Goal: Navigation & Orientation: Find specific page/section

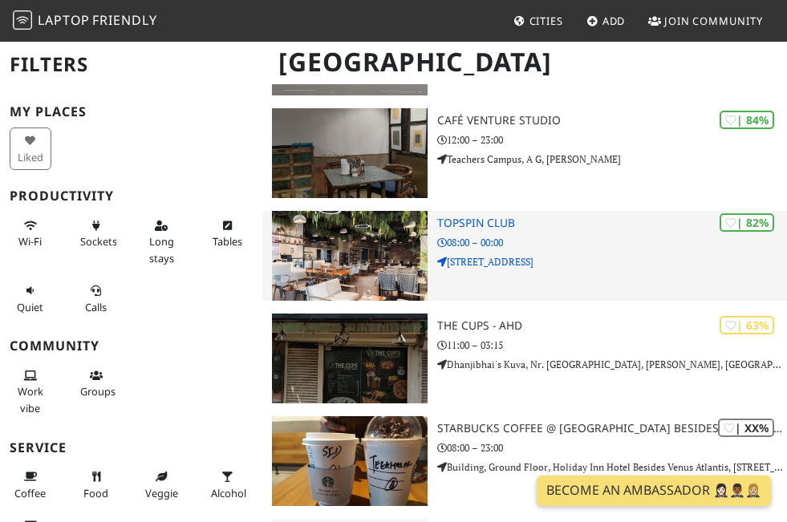
scroll to position [241, 0]
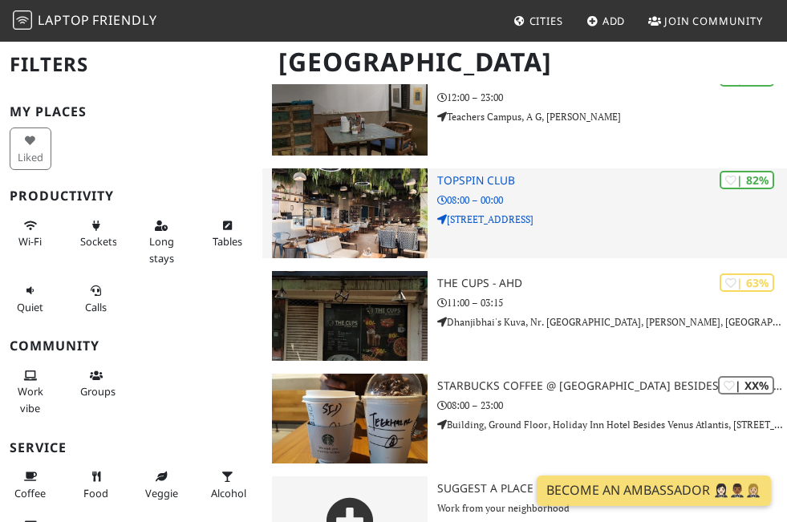
click at [272, 236] on img at bounding box center [350, 213] width 156 height 90
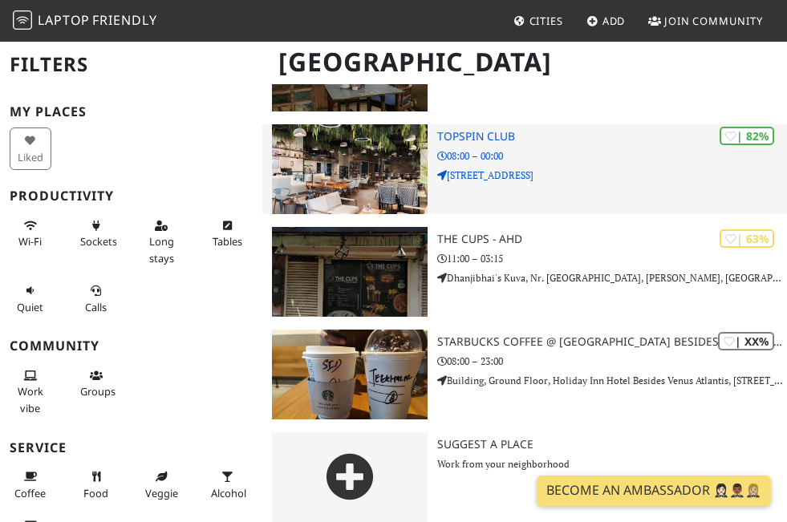
scroll to position [256, 0]
